Goal: Task Accomplishment & Management: Use online tool/utility

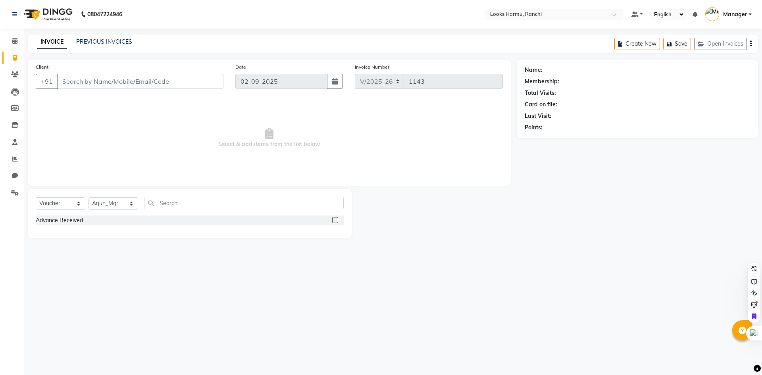
select select "6247"
select select "V"
select select "47538"
select select "service"
click at [36, 197] on select "Select Service Product Membership Package Voucher Prepaid Gift Card" at bounding box center [61, 203] width 50 height 12
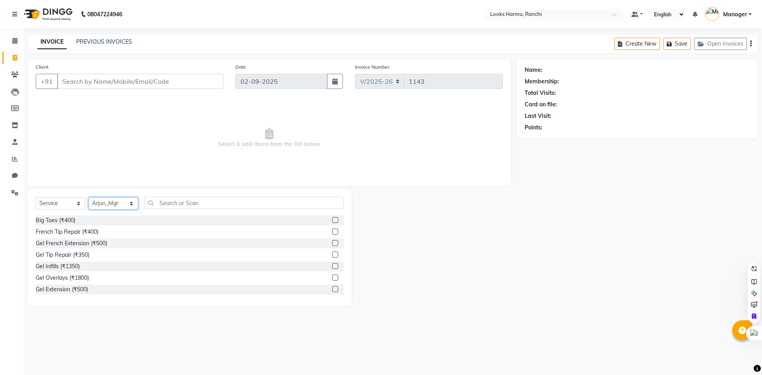
click at [109, 201] on select "Select Stylist [PERSON_NAME] Arman_Noor Counter_Sales [PERSON_NAME] [PERSON_NAM…" at bounding box center [114, 203] width 50 height 12
select select "47156"
click at [89, 197] on select "Select Stylist [PERSON_NAME] Arman_Noor Counter_Sales [PERSON_NAME] [PERSON_NAM…" at bounding box center [114, 203] width 50 height 12
click at [116, 64] on div "Client +91" at bounding box center [130, 79] width 200 height 33
click at [158, 197] on input "text" at bounding box center [244, 203] width 200 height 12
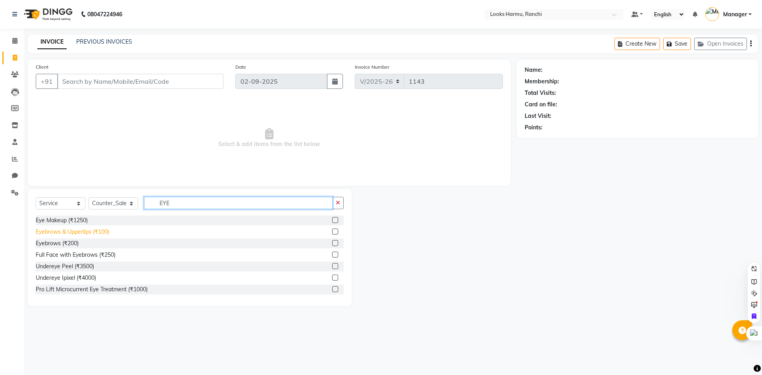
type input "EYE"
click at [105, 231] on div "Eyebrows & Upperlips (₹100)" at bounding box center [72, 232] width 73 height 8
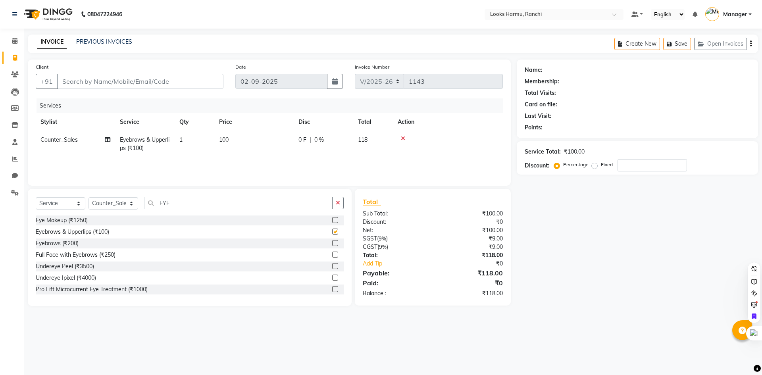
checkbox input "false"
drag, startPoint x: 251, startPoint y: 139, endPoint x: 256, endPoint y: 139, distance: 5.2
click at [251, 139] on td "100" at bounding box center [253, 144] width 79 height 26
select select "47156"
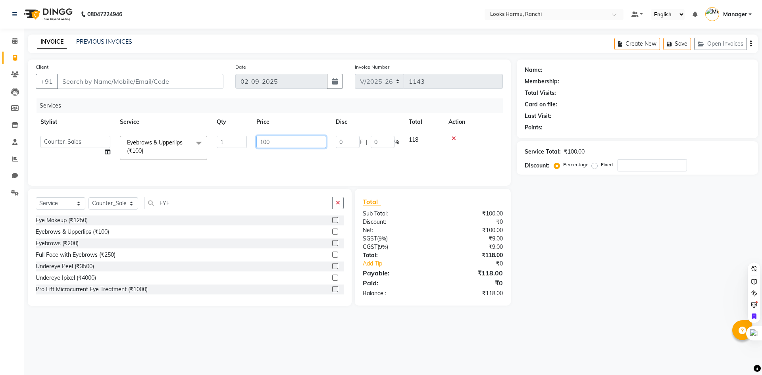
drag, startPoint x: 286, startPoint y: 138, endPoint x: 245, endPoint y: 138, distance: 40.9
click at [245, 138] on tr "[PERSON_NAME] Arman_Noor Counter_Sales [PERSON_NAME] [PERSON_NAME] LALIT LAXMI_…" at bounding box center [269, 148] width 467 height 34
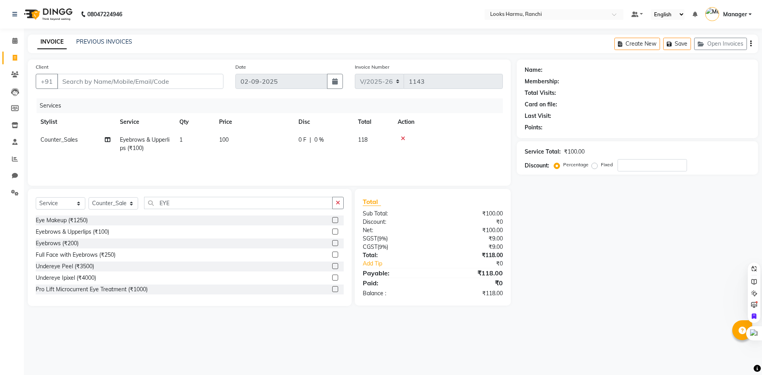
click at [404, 139] on icon at bounding box center [403, 139] width 4 height 6
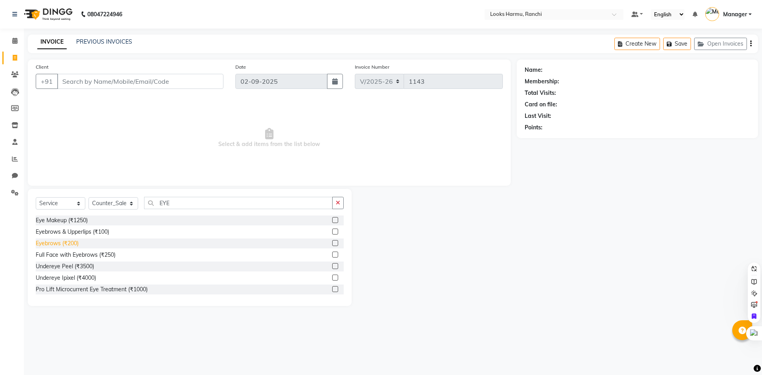
click at [71, 243] on div "Eyebrows (₹200)" at bounding box center [57, 243] width 43 height 8
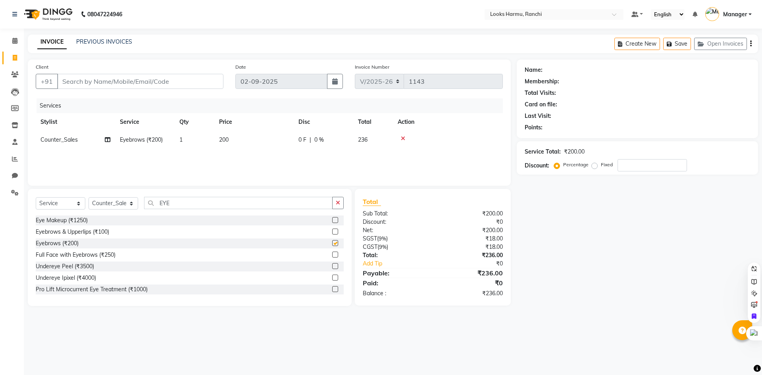
checkbox input "false"
drag, startPoint x: 238, startPoint y: 139, endPoint x: 256, endPoint y: 140, distance: 18.3
click at [238, 139] on td "200" at bounding box center [253, 140] width 79 height 18
select select "47156"
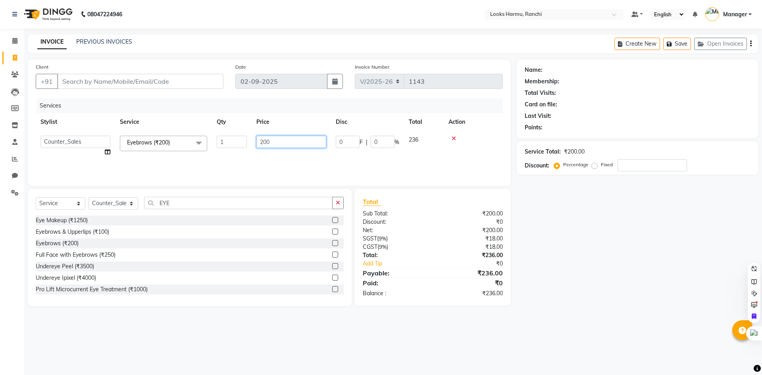
drag, startPoint x: 296, startPoint y: 143, endPoint x: 249, endPoint y: 143, distance: 46.9
click at [255, 144] on td "200" at bounding box center [291, 146] width 79 height 30
type input "60"
click at [171, 80] on input "Client" at bounding box center [140, 81] width 166 height 15
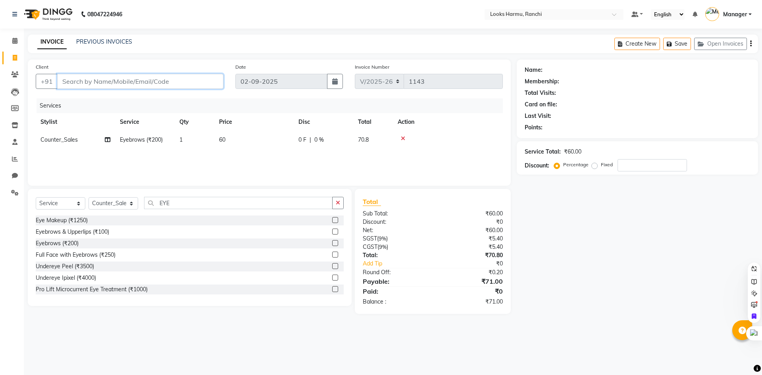
type input "9"
type input "0"
type input "9102488286"
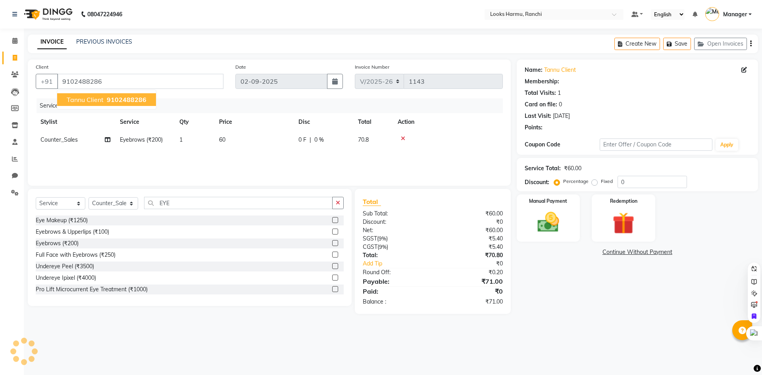
select select "1: Object"
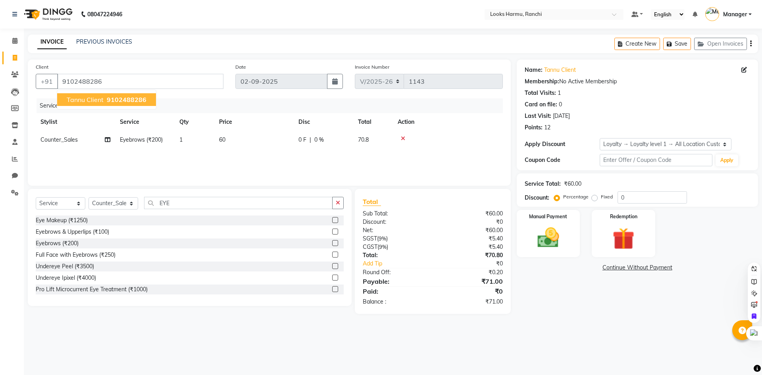
click at [140, 99] on span "9102488286" at bounding box center [127, 100] width 40 height 8
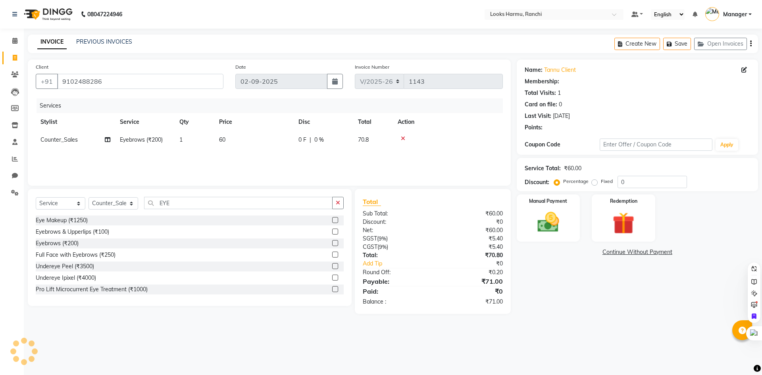
select select "1: Object"
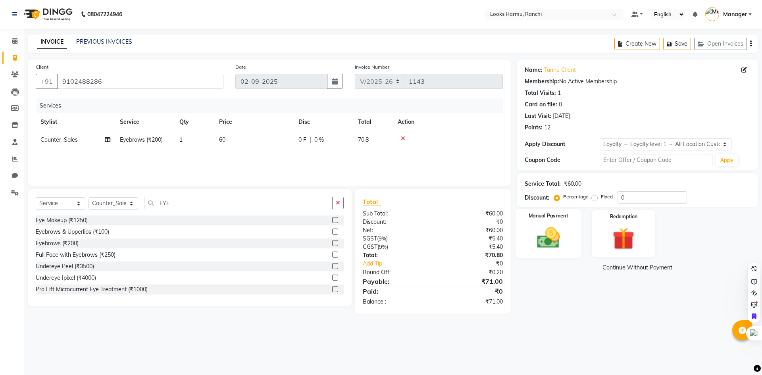
click at [542, 251] on div "Manual Payment" at bounding box center [548, 233] width 66 height 49
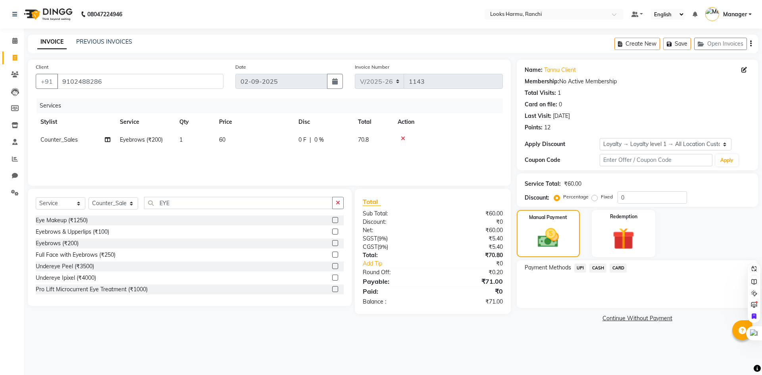
click at [580, 268] on span "UPI" at bounding box center [581, 268] width 12 height 9
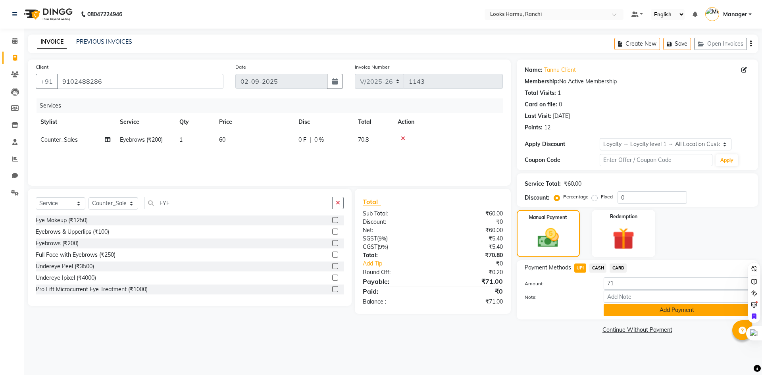
click at [630, 308] on button "Add Payment" at bounding box center [677, 310] width 147 height 12
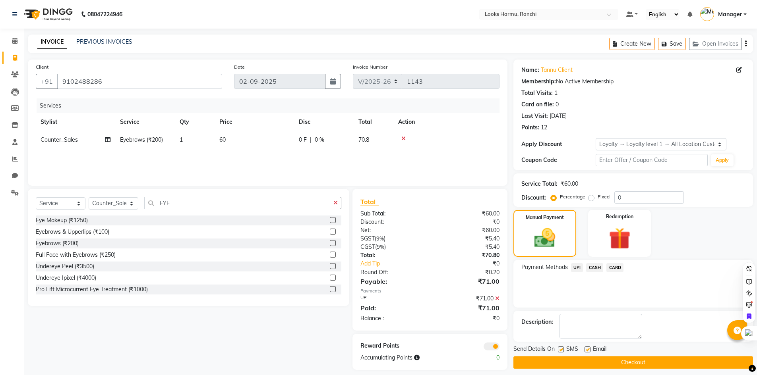
click at [579, 357] on button "Checkout" at bounding box center [632, 363] width 239 height 12
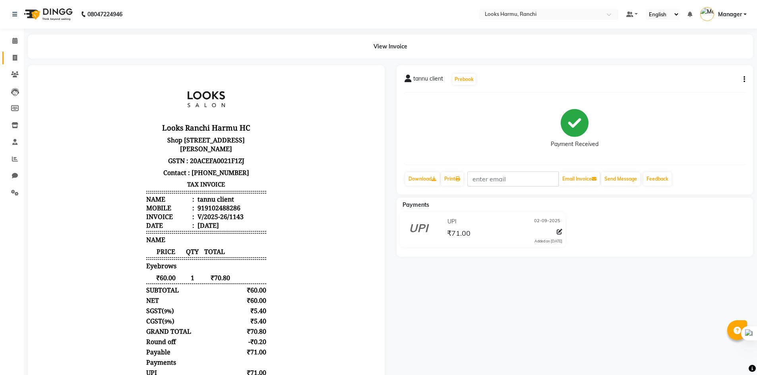
click at [12, 52] on link "Invoice" at bounding box center [11, 58] width 19 height 13
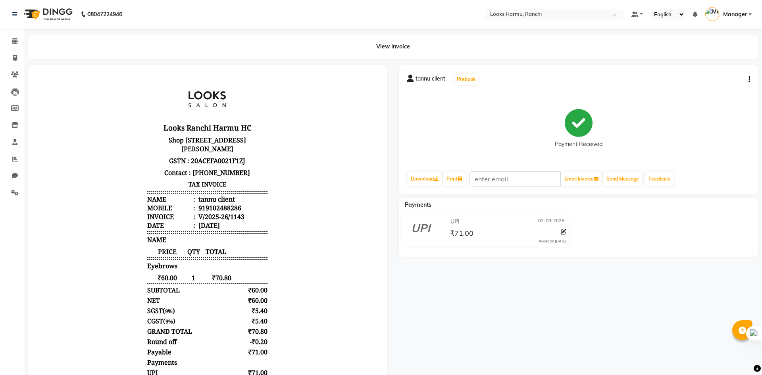
select select "service"
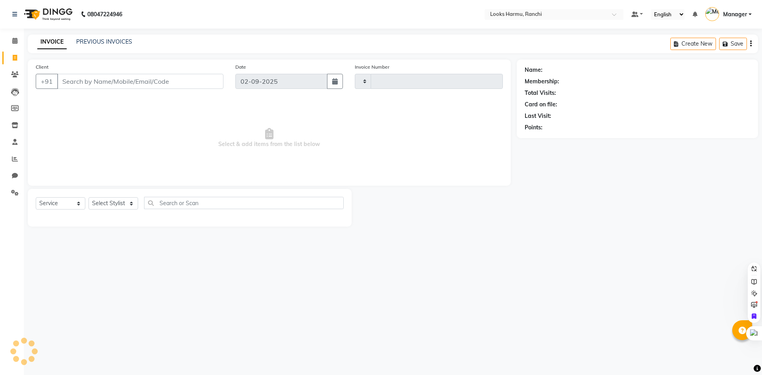
type input "1144"
select select "6247"
select select "V"
select select "47538"
